Goal: Find specific page/section: Find specific page/section

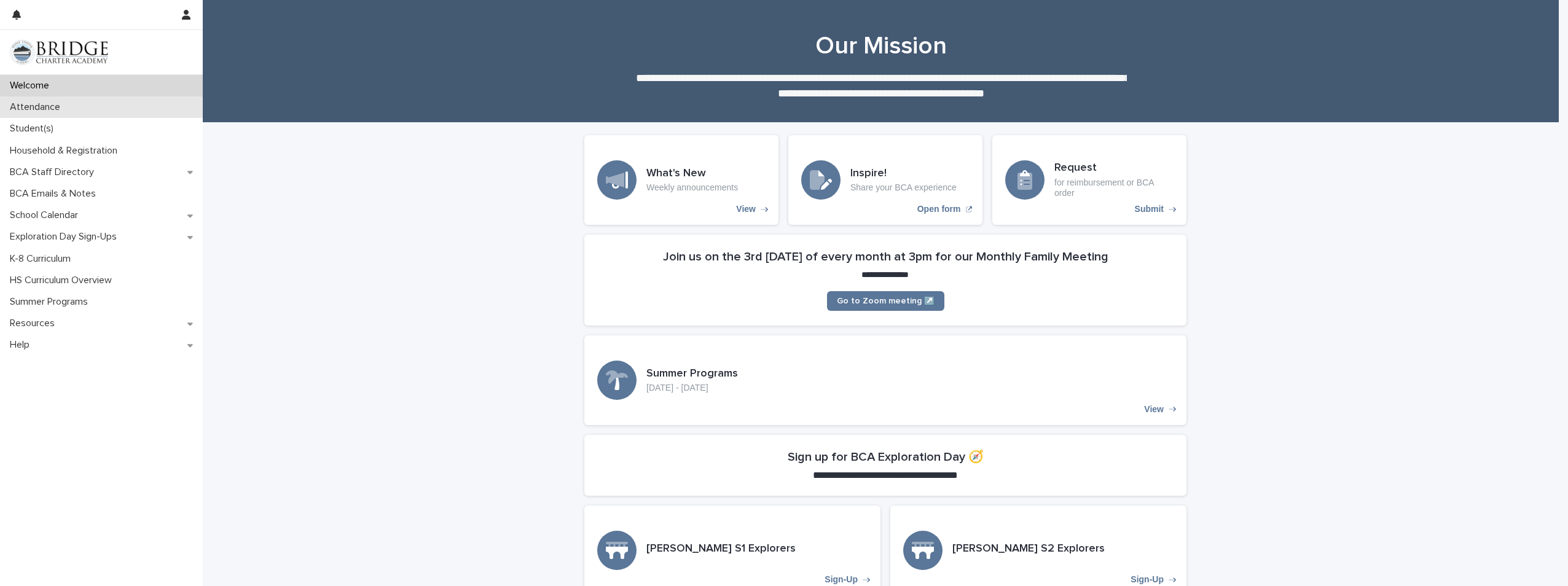
click at [111, 105] on div "Attendance" at bounding box center [101, 106] width 202 height 21
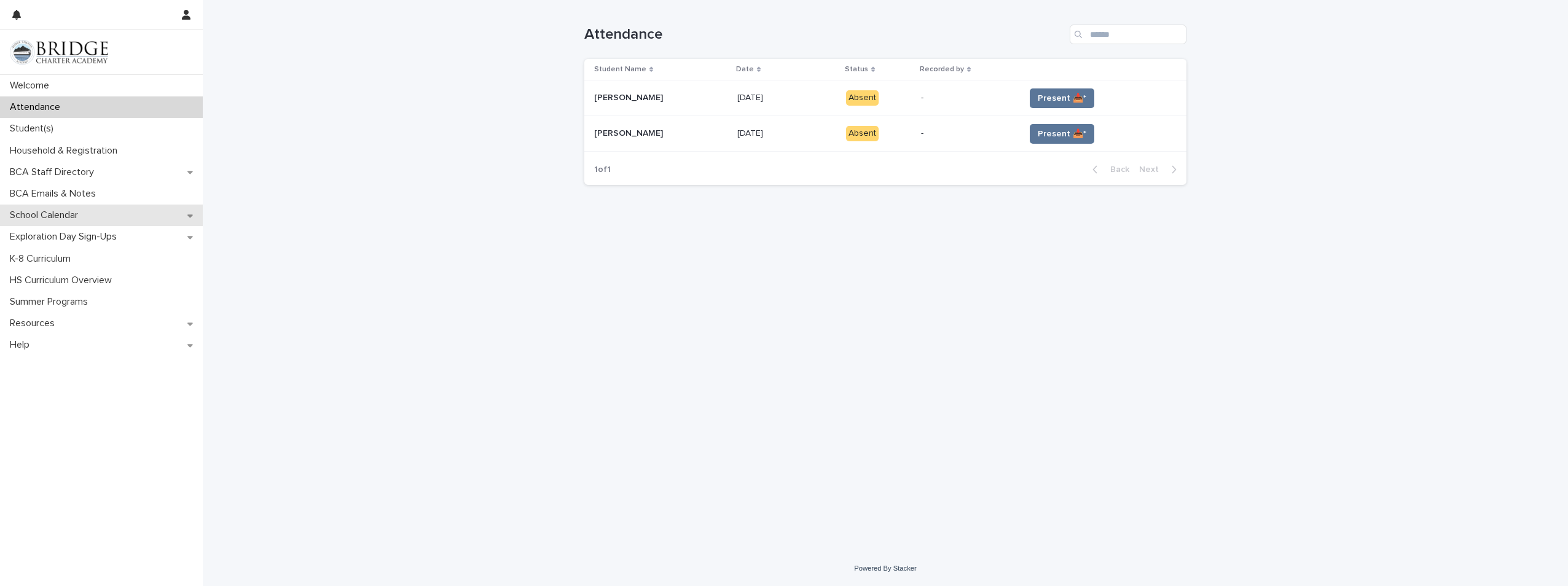
click at [78, 215] on p "School Calendar" at bounding box center [46, 215] width 83 height 12
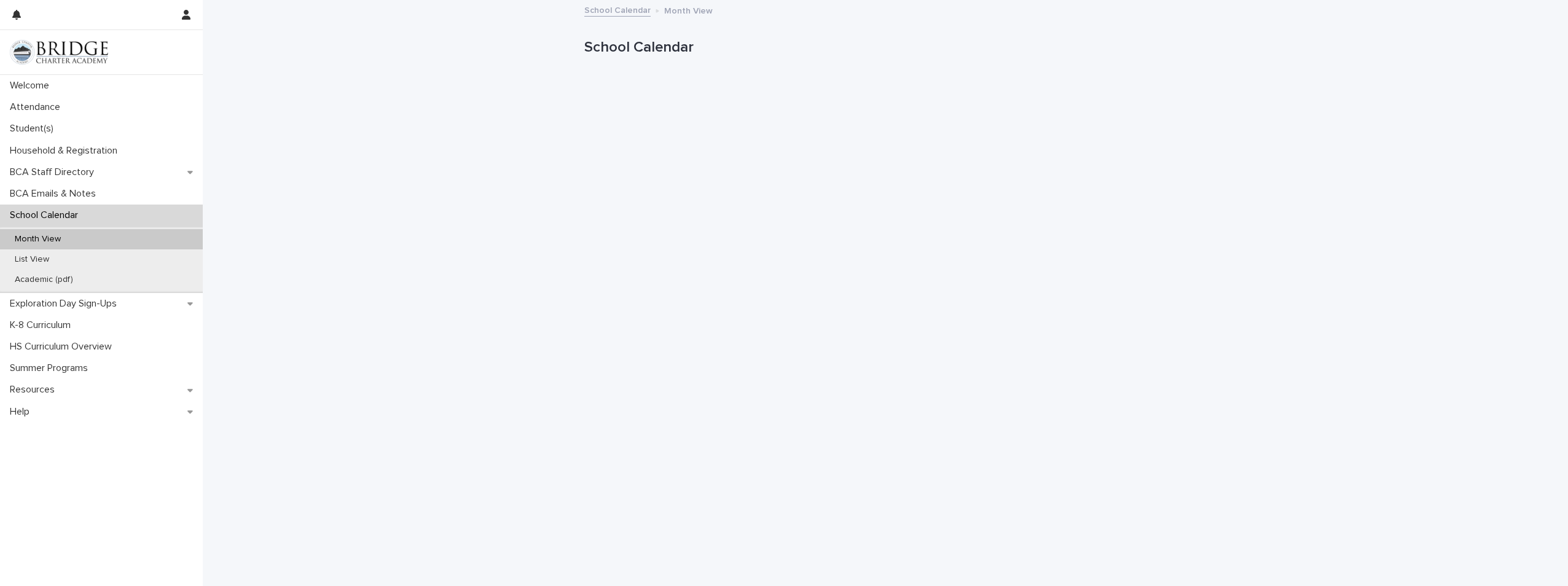
click at [43, 231] on div "Month View" at bounding box center [101, 239] width 202 height 20
